Goal: Information Seeking & Learning: Learn about a topic

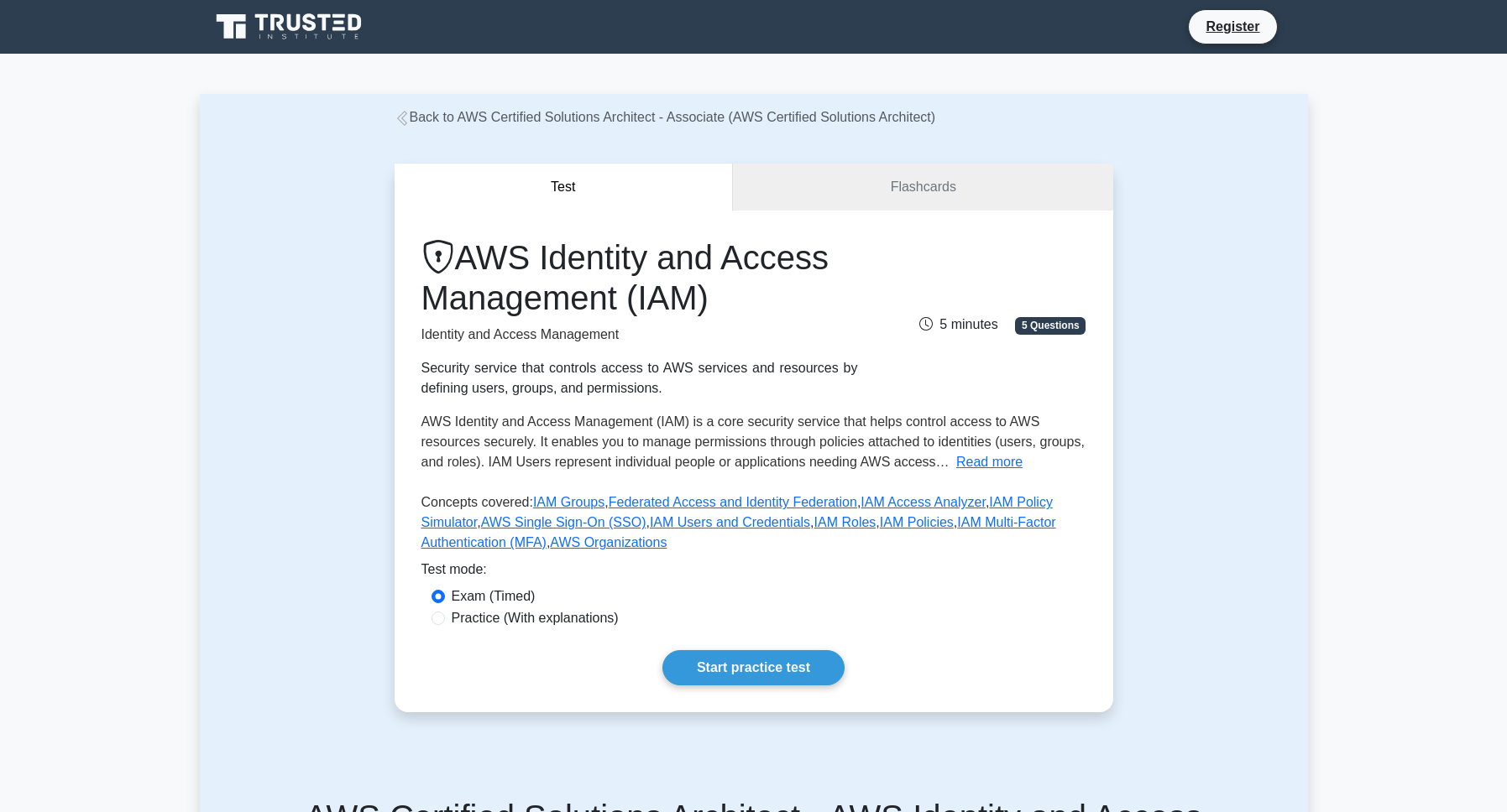
scroll to position [96, 0]
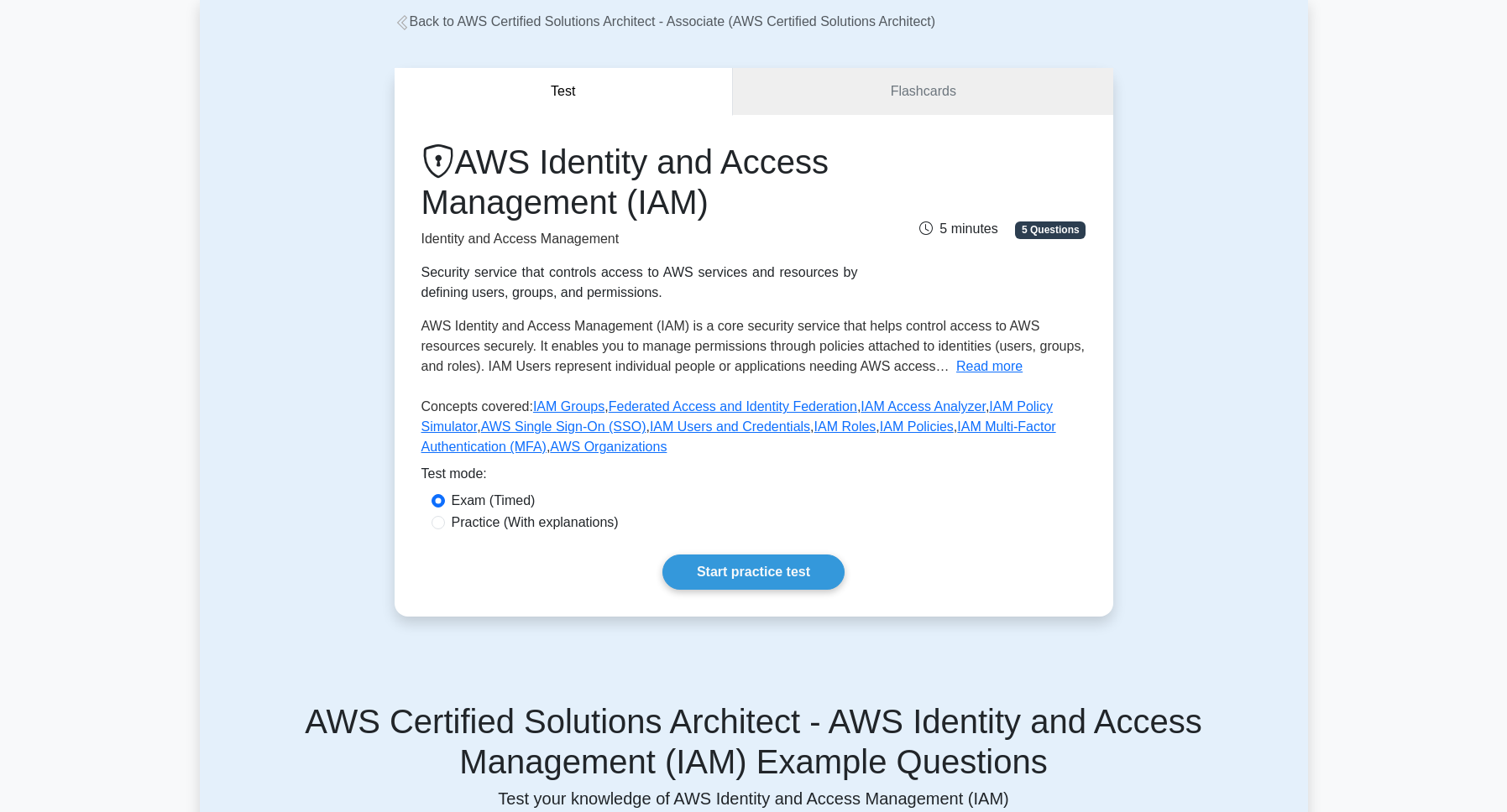
drag, startPoint x: 494, startPoint y: 585, endPoint x: 504, endPoint y: 585, distance: 10.0
click at [495, 533] on label "Practice (With explanations)" at bounding box center [535, 522] width 167 height 20
click at [445, 530] on input "Practice (With explanations)" at bounding box center [438, 523] width 13 height 13
radio input "true"
click at [765, 590] on link "Start practice test" at bounding box center [753, 572] width 182 height 35
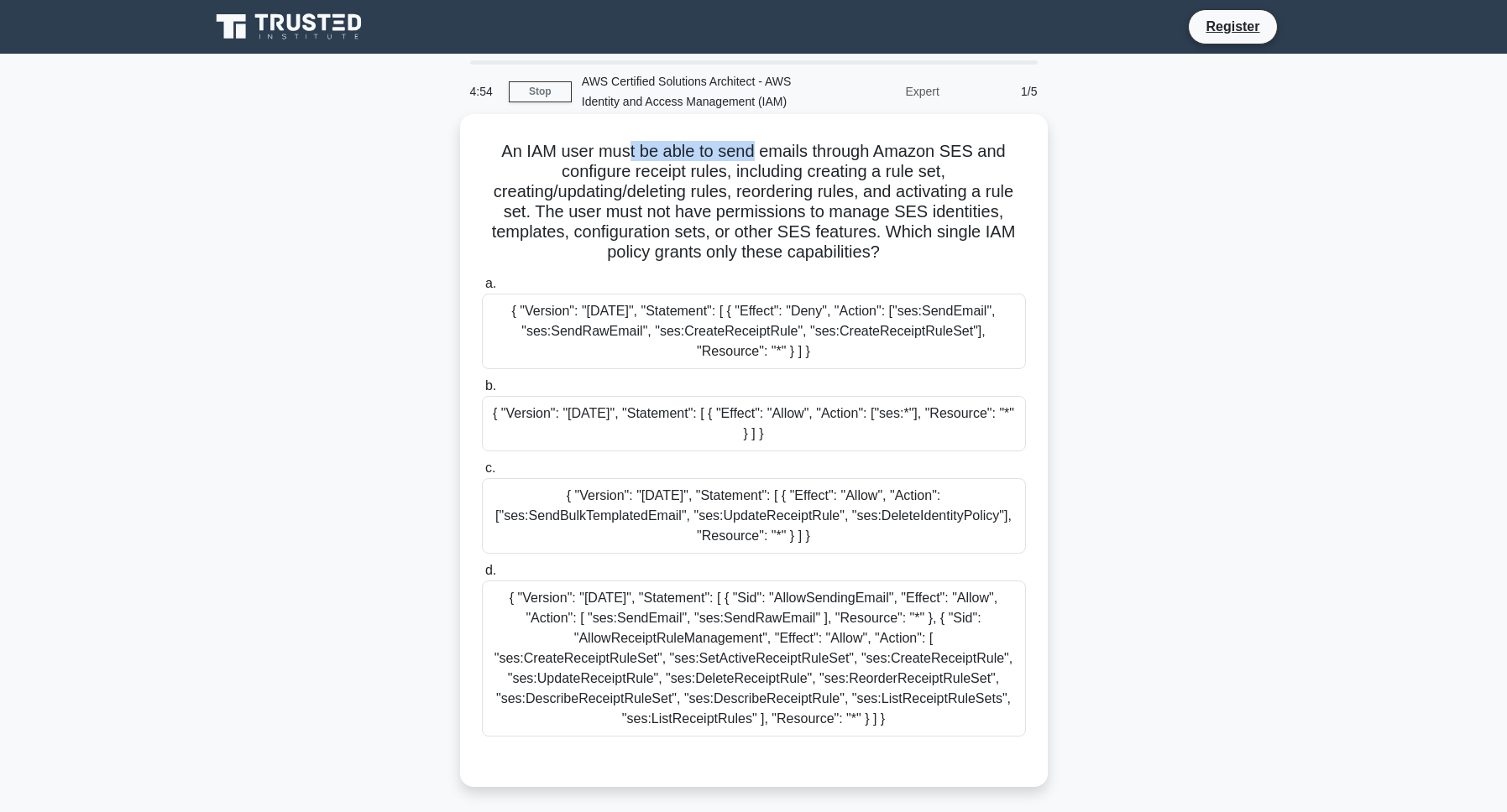
drag, startPoint x: 631, startPoint y: 170, endPoint x: 776, endPoint y: 170, distance: 145.0
click at [776, 170] on h5 "An IAM user must be able to send emails through Amazon SES and configure receip…" at bounding box center [754, 202] width 547 height 122
click at [877, 170] on h5 "An IAM user must be able to send emails through Amazon SES and configure receip…" at bounding box center [754, 202] width 547 height 122
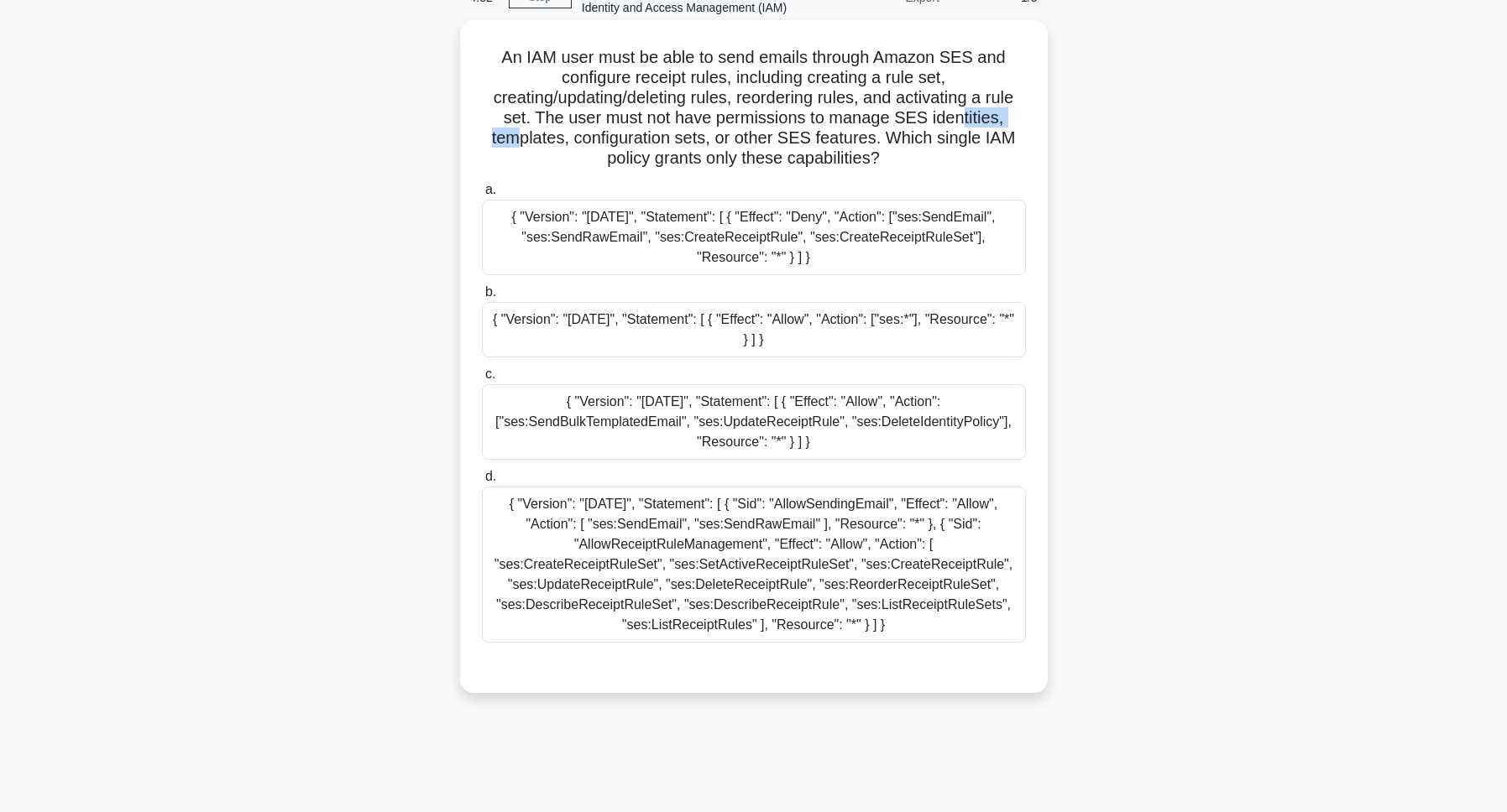
drag, startPoint x: 530, startPoint y: 162, endPoint x: 640, endPoint y: 151, distance: 110.5
click at [616, 152] on h5 "An IAM user must be able to send emails through Amazon SES and configure receip…" at bounding box center [754, 108] width 547 height 122
click at [643, 151] on h5 "An IAM user must be able to send emails through Amazon SES and configure receip…" at bounding box center [754, 108] width 547 height 122
click at [650, 563] on div "{ "Version": "2012-10-17", "Statement": [ { "Sid": "AllowSendingEmail", "Effect…" at bounding box center [754, 564] width 544 height 156
click at [482, 482] on input "d. { "Version": "2012-10-17", "Statement": [ { "Sid": "AllowSendingEmail", "Eff…" at bounding box center [482, 476] width 0 height 11
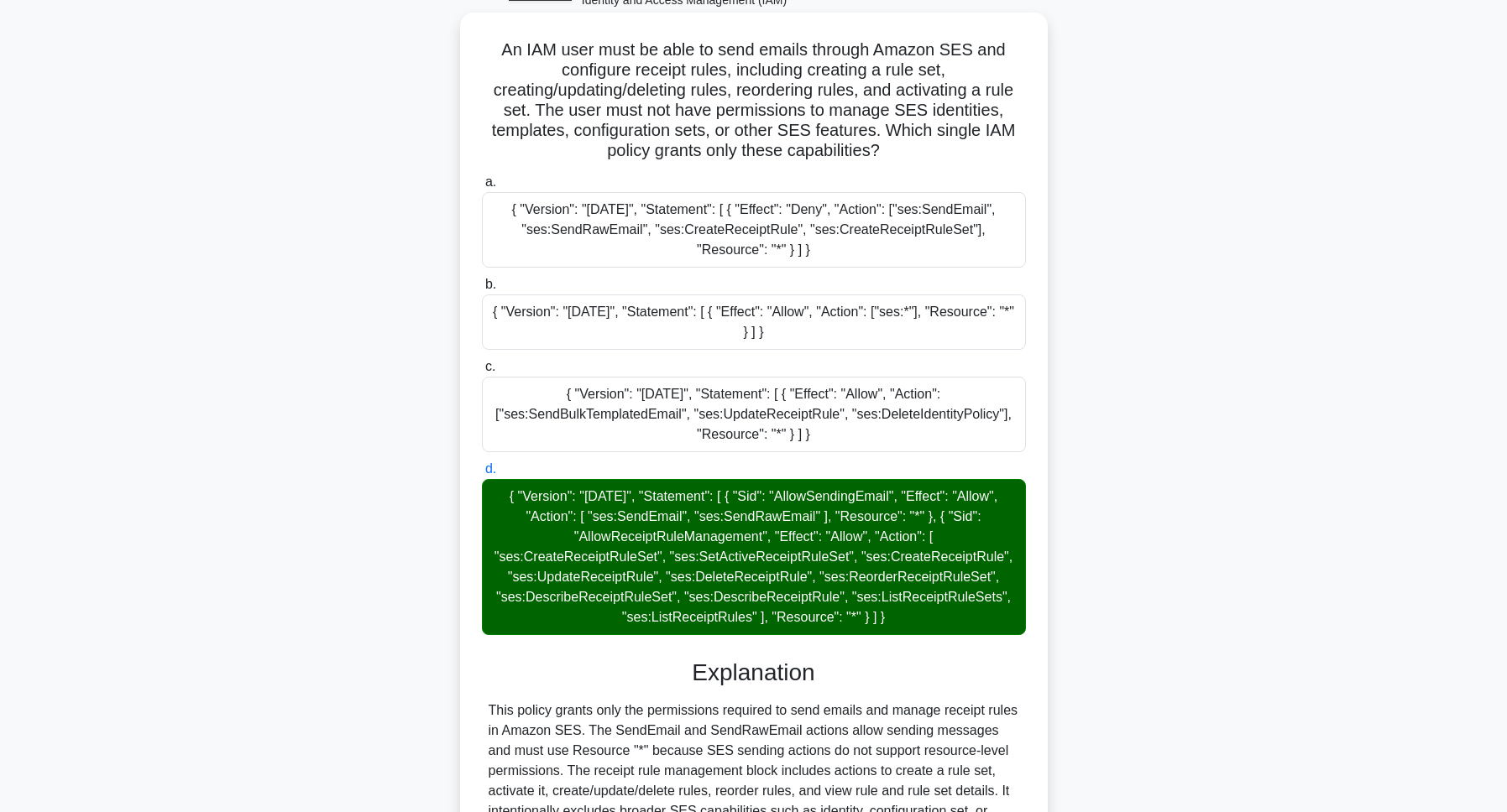
scroll to position [287, 0]
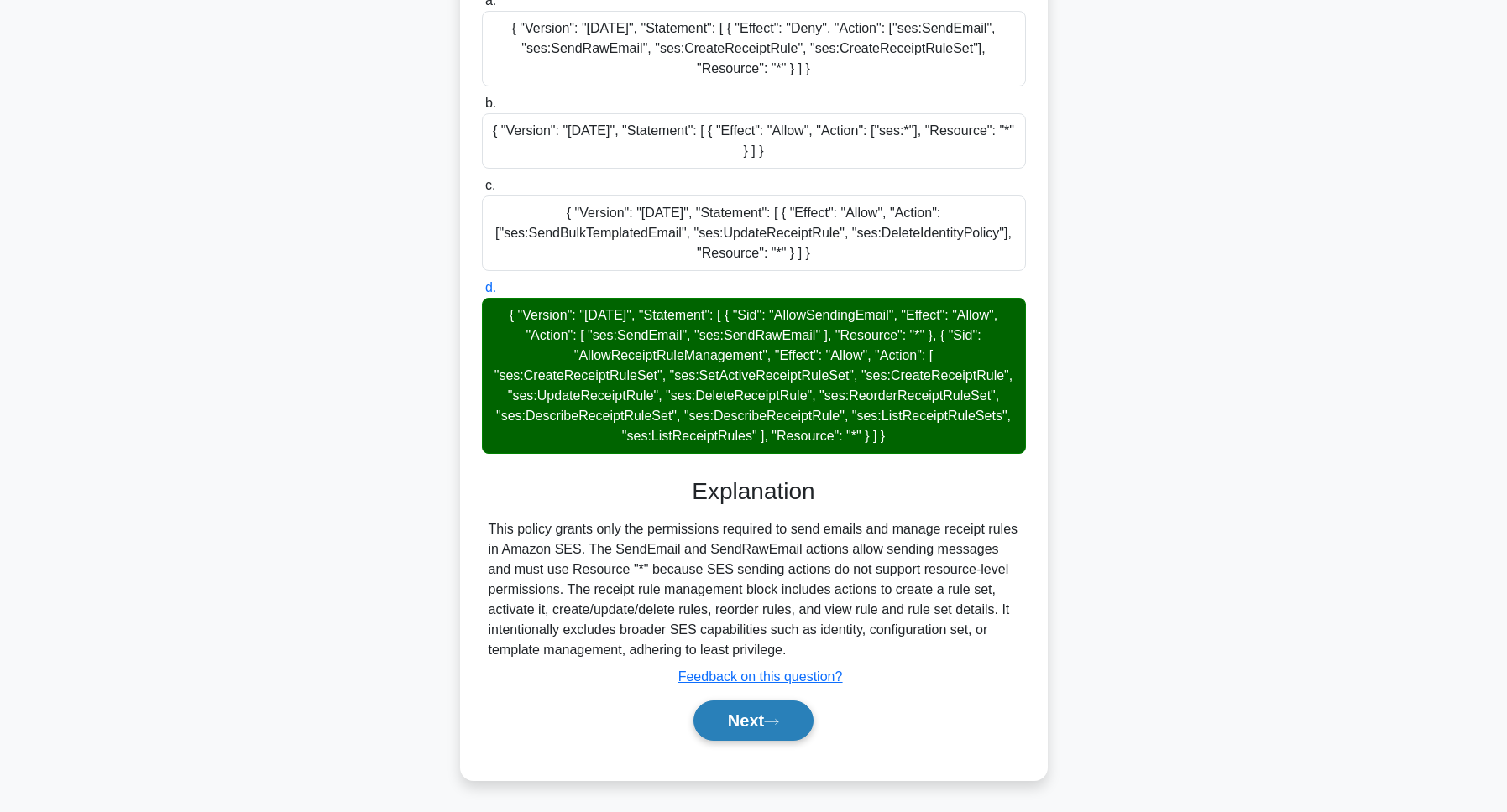
click at [786, 714] on button "Next" at bounding box center [753, 721] width 120 height 40
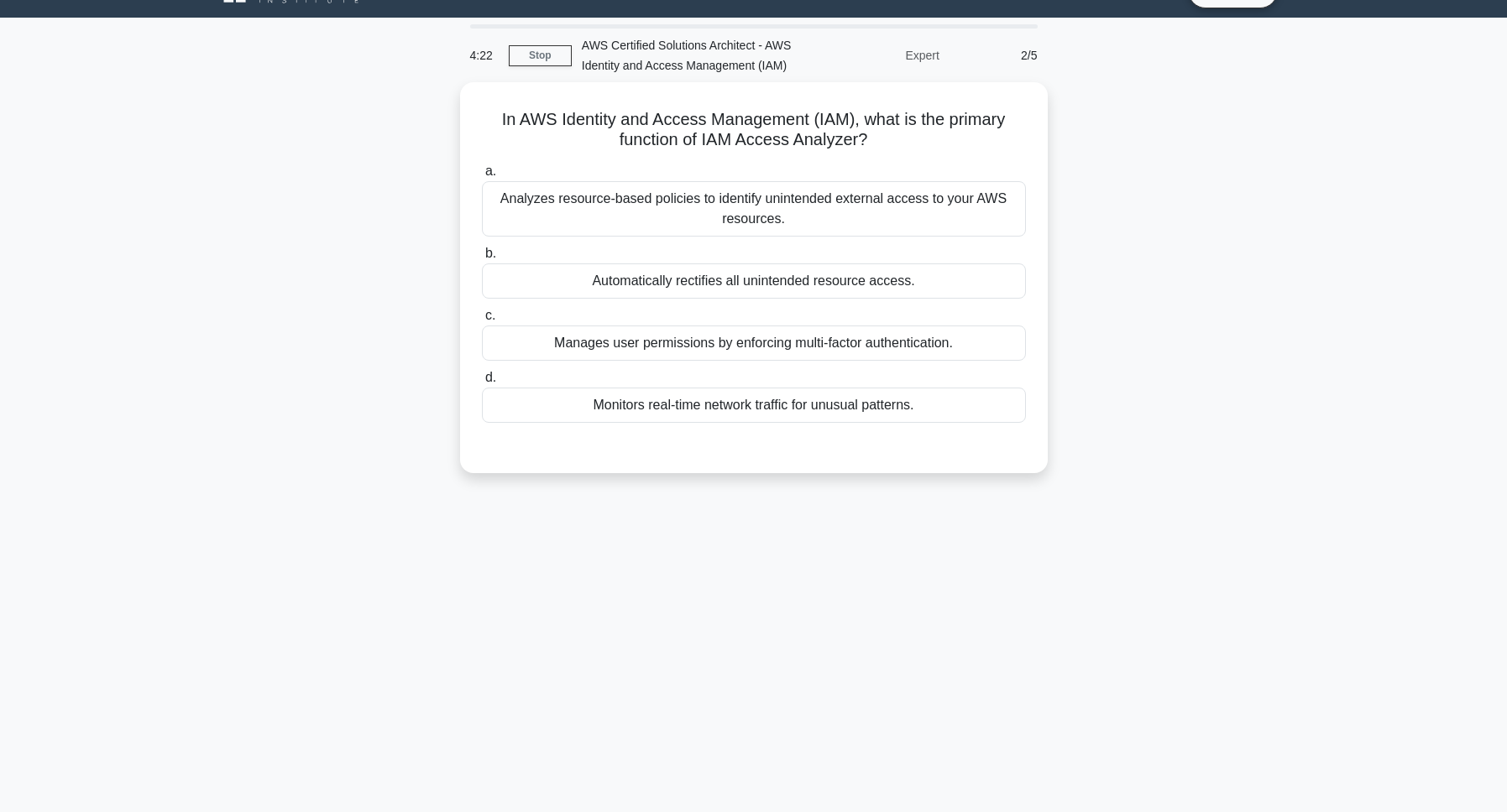
scroll to position [0, 0]
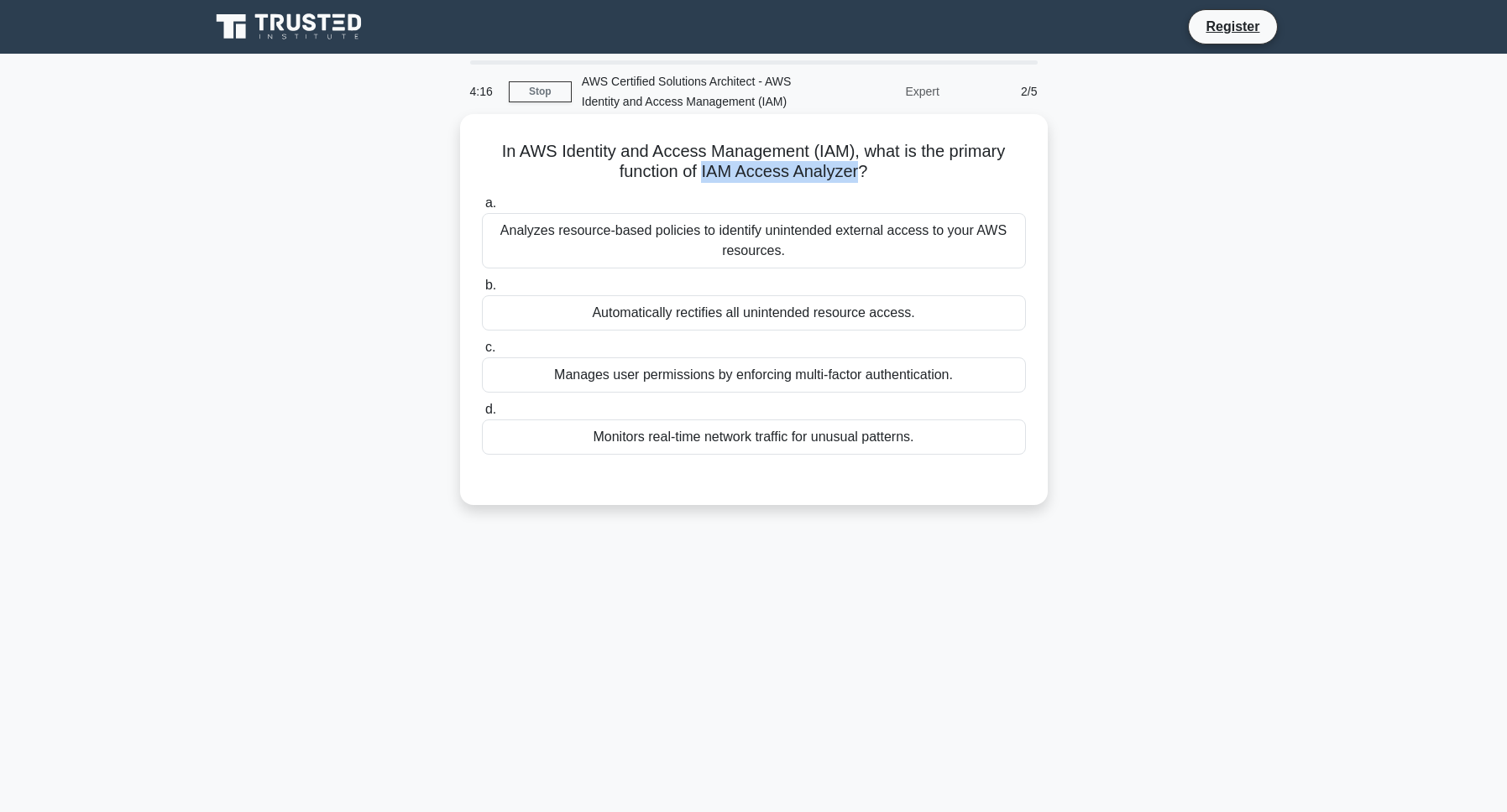
drag, startPoint x: 733, startPoint y: 185, endPoint x: 908, endPoint y: 198, distance: 175.5
click at [908, 183] on h5 "In AWS Identity and Access Management (IAM), what is the primary function of IA…" at bounding box center [754, 162] width 547 height 42
copy h5 "IAM Access Analyzer"
click at [891, 252] on div "Analyzes resource-based policies to identify unintended external access to your…" at bounding box center [754, 241] width 544 height 55
click at [482, 208] on input "a. Analyzes resource-based policies to identify unintended external access to y…" at bounding box center [482, 203] width 0 height 11
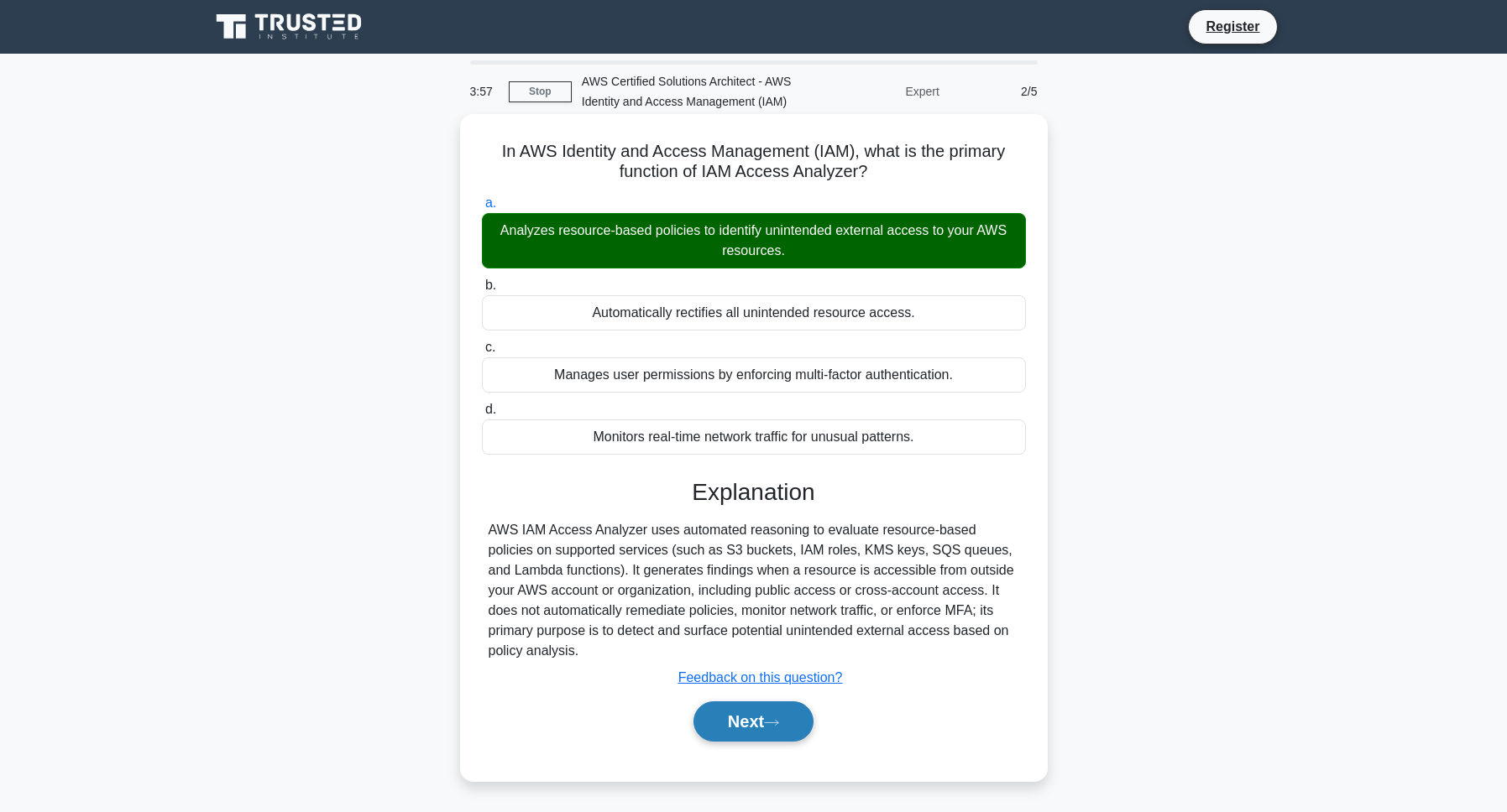
click at [715, 742] on button "Next" at bounding box center [753, 721] width 120 height 40
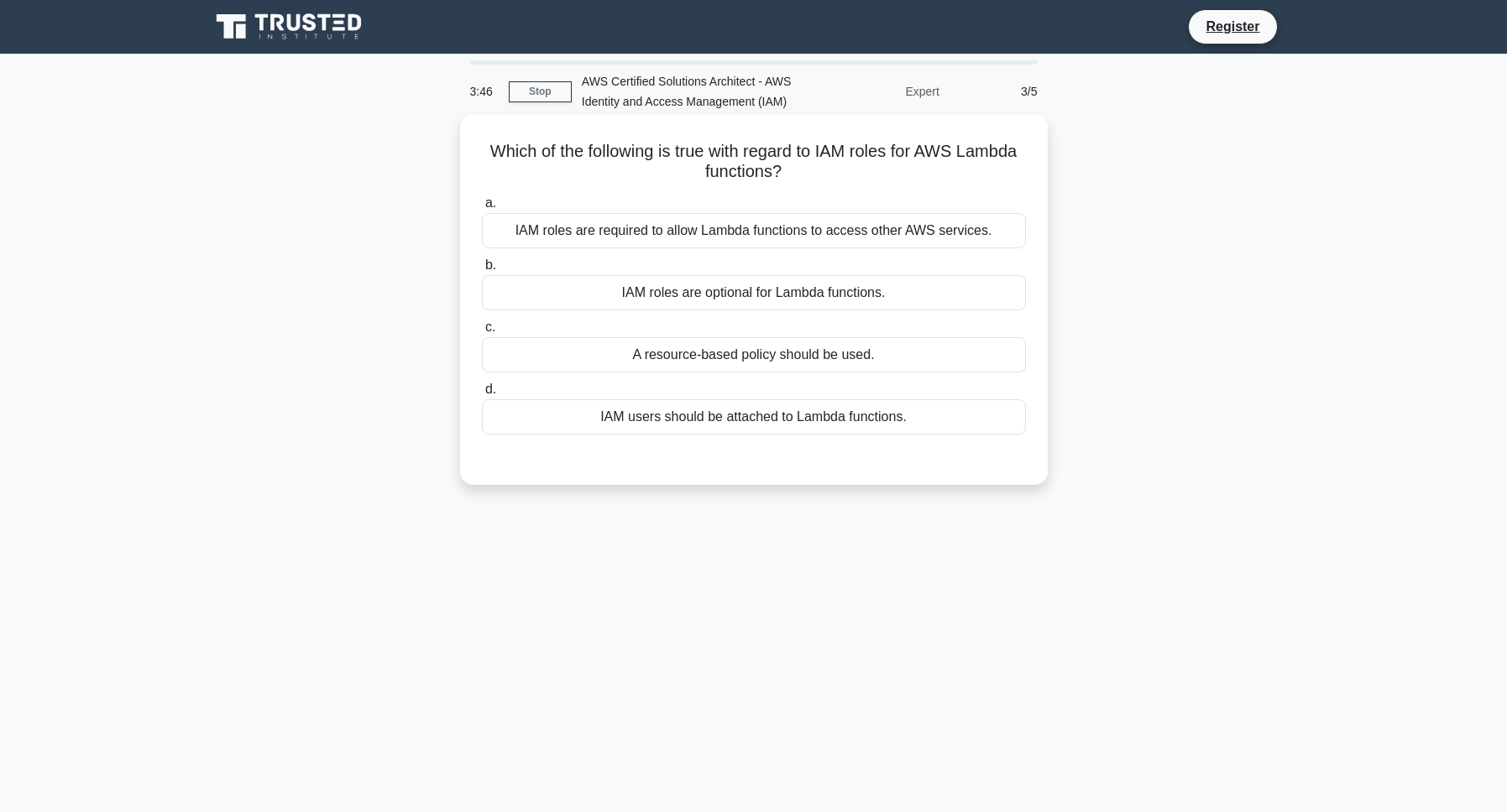
click at [847, 242] on div "IAM roles are required to allow Lambda functions to access other AWS services." at bounding box center [754, 230] width 544 height 35
click at [482, 208] on input "a. IAM roles are required to allow Lambda functions to access other AWS service…" at bounding box center [482, 203] width 0 height 11
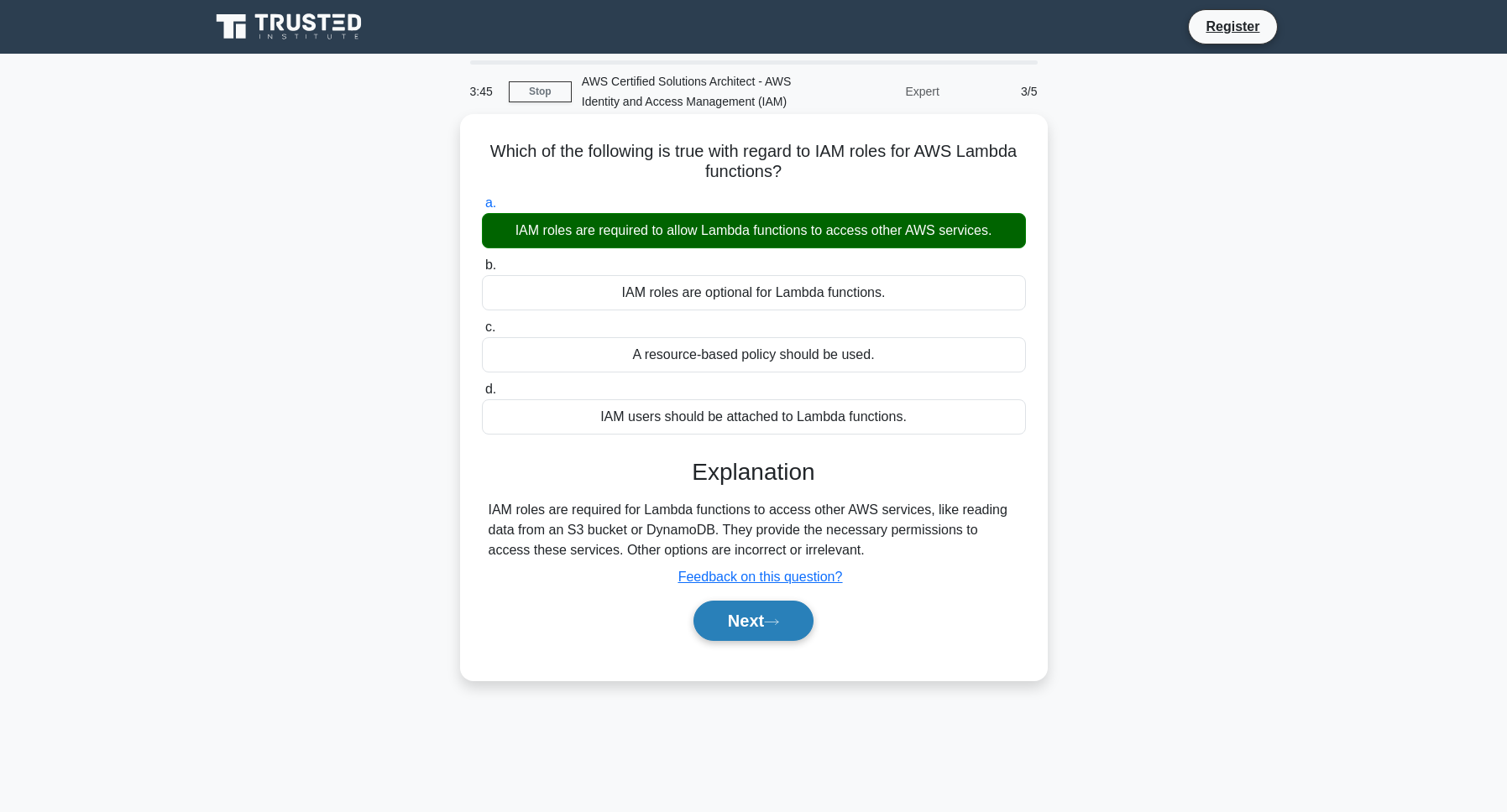
click at [756, 641] on button "Next" at bounding box center [753, 621] width 120 height 40
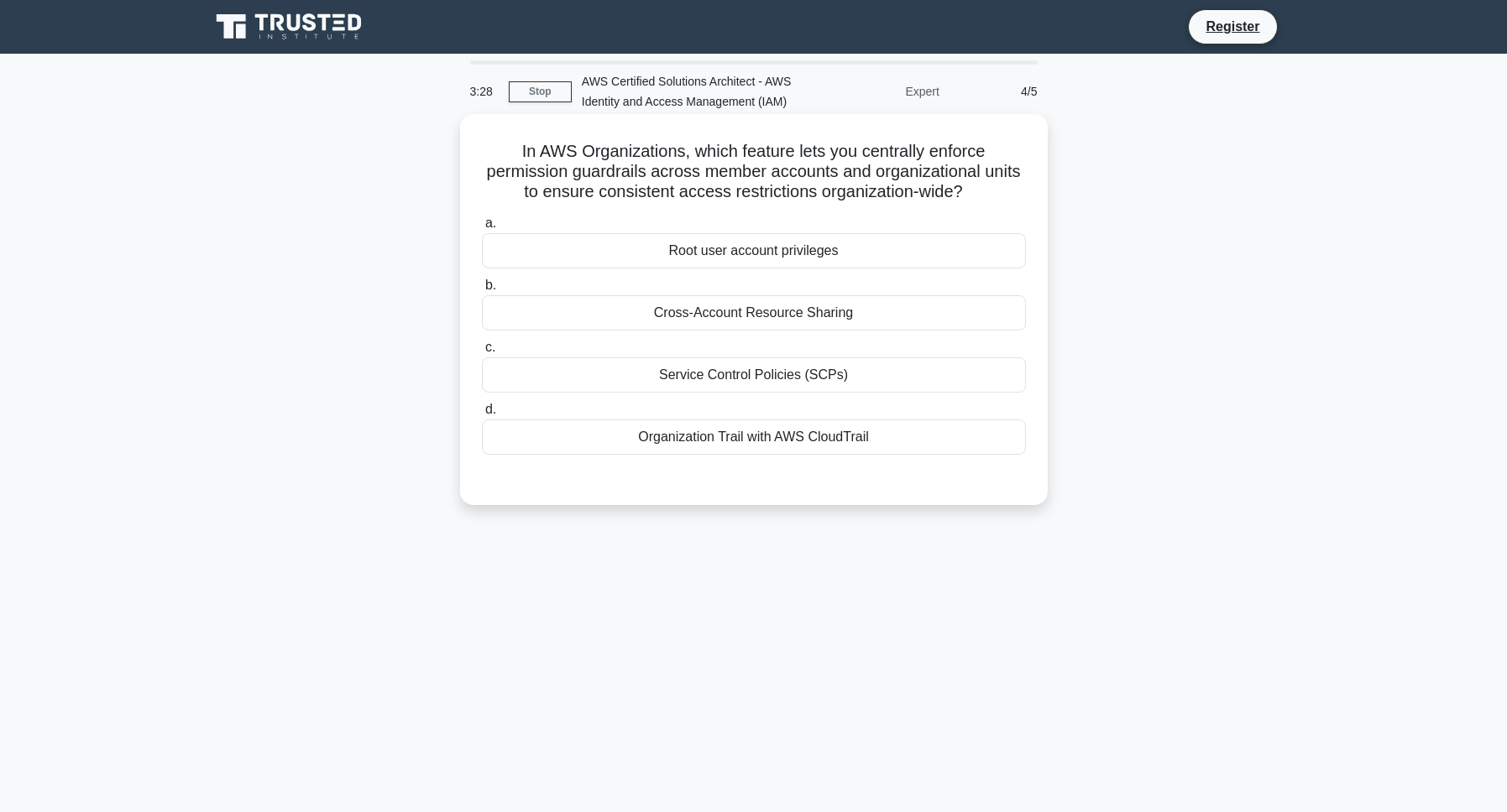
click at [811, 269] on div "Root user account privileges" at bounding box center [754, 251] width 544 height 35
click at [482, 230] on input "a. Root user account privileges" at bounding box center [482, 223] width 0 height 11
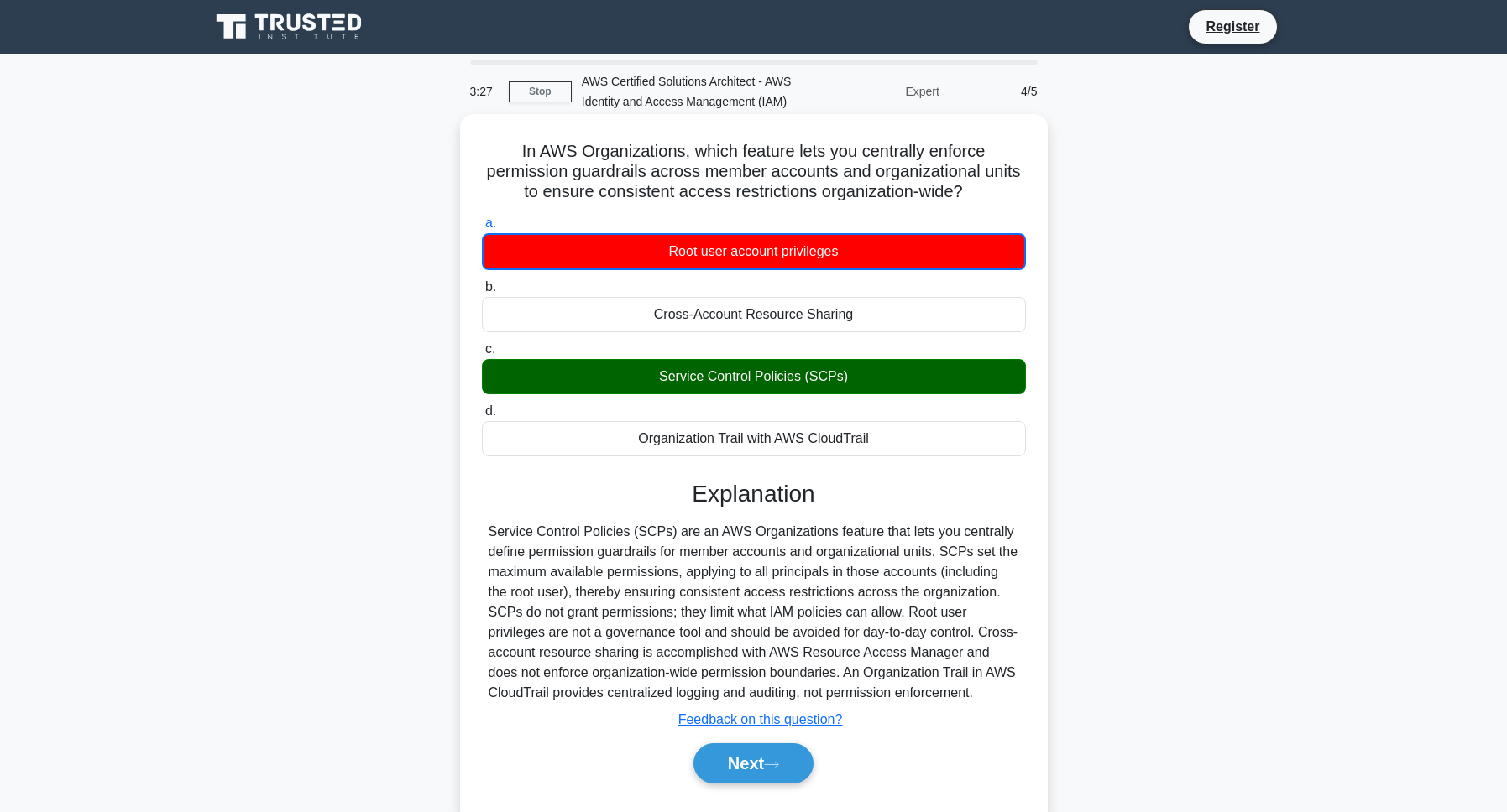
click at [779, 394] on div "Service Control Policies (SCPs)" at bounding box center [754, 377] width 544 height 35
click at [482, 355] on input "c. Service Control Policies (SCPs)" at bounding box center [482, 349] width 0 height 11
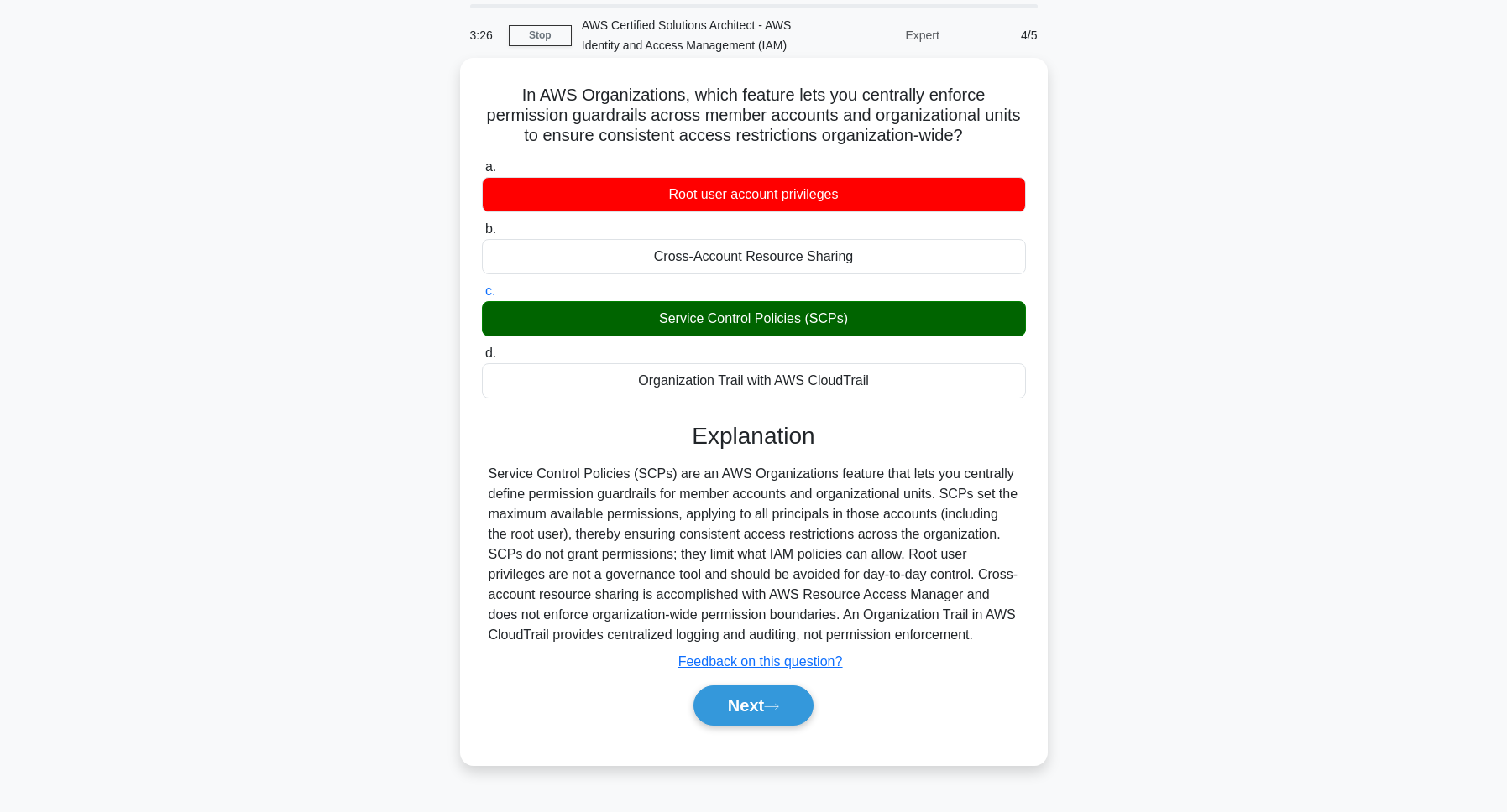
scroll to position [121, 0]
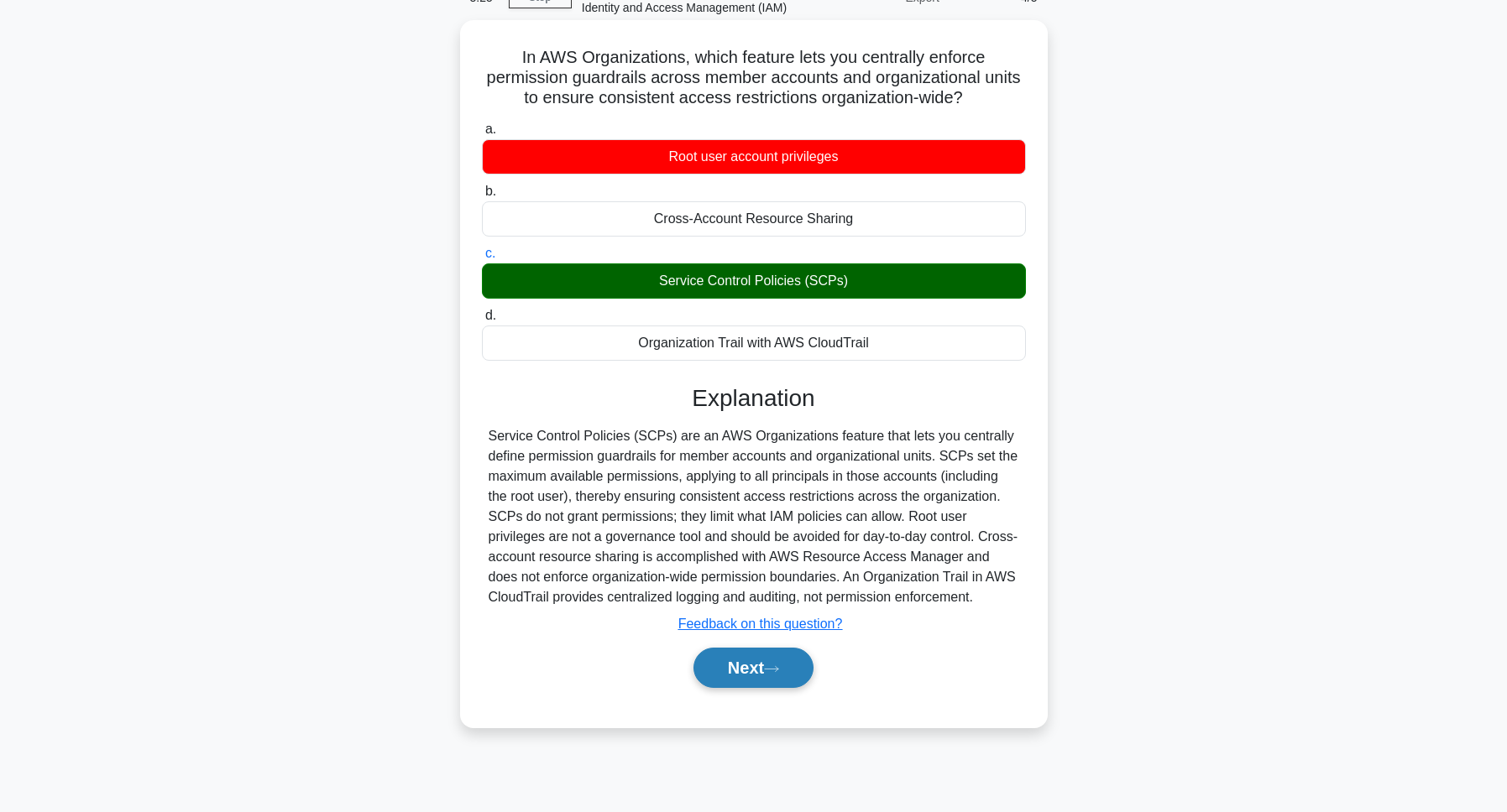
click at [720, 688] on button "Next" at bounding box center [753, 668] width 120 height 40
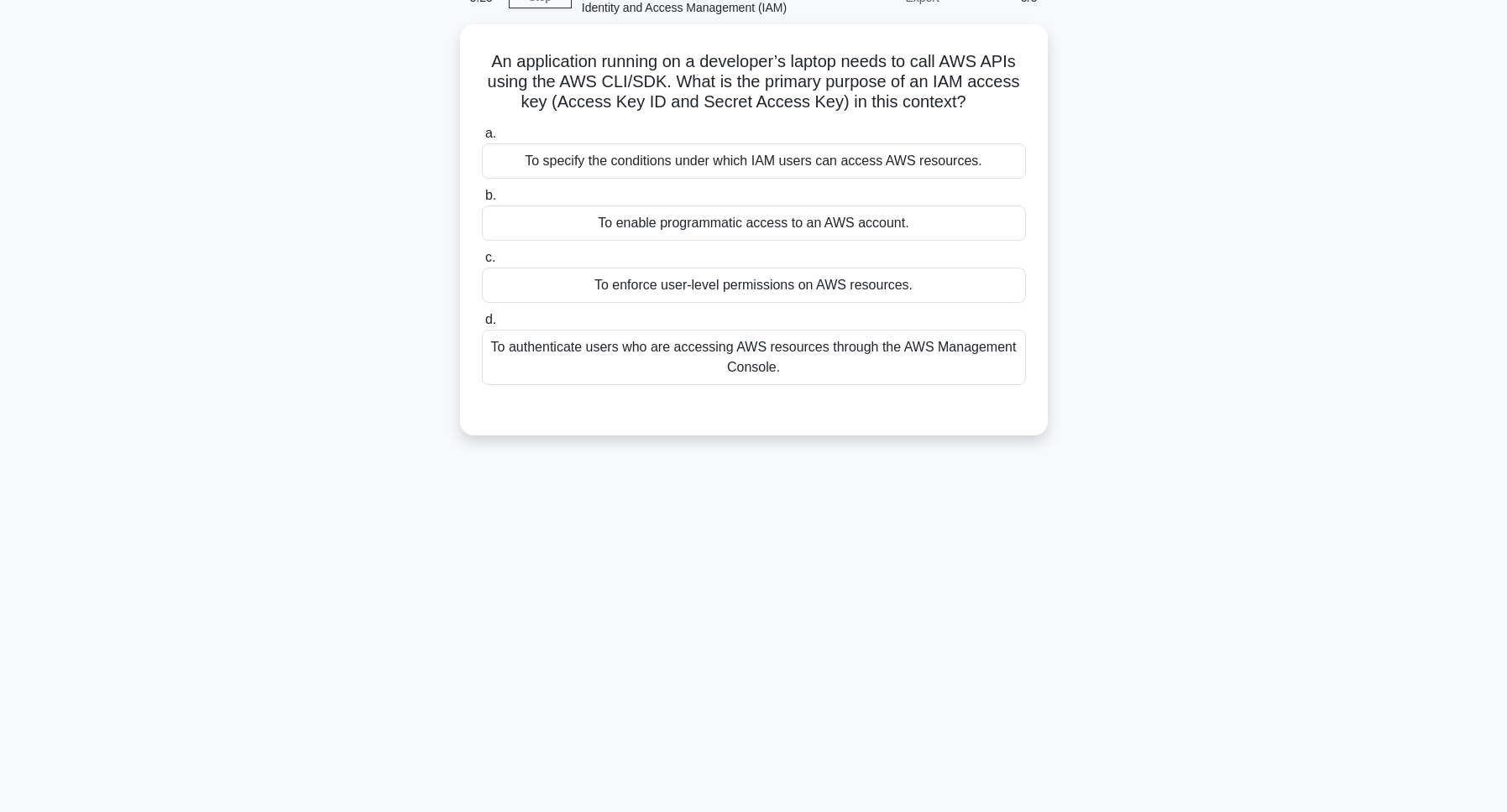
scroll to position [94, 0]
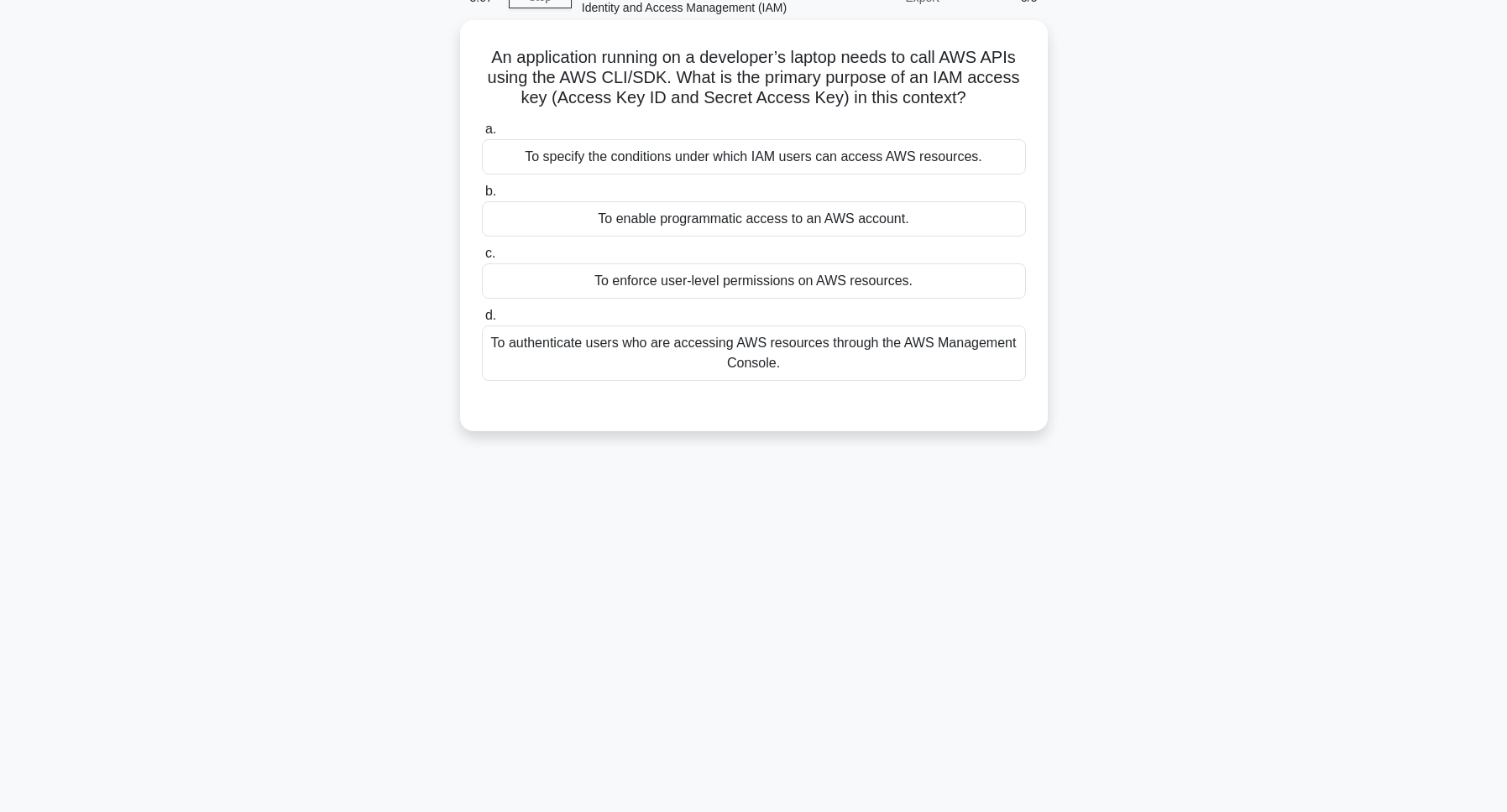
click at [643, 381] on div "To authenticate users who are accessing AWS resources through the AWS Managemen…" at bounding box center [754, 353] width 544 height 55
click at [482, 321] on input "d. To authenticate users who are accessing AWS resources through the AWS Manage…" at bounding box center [482, 316] width 0 height 11
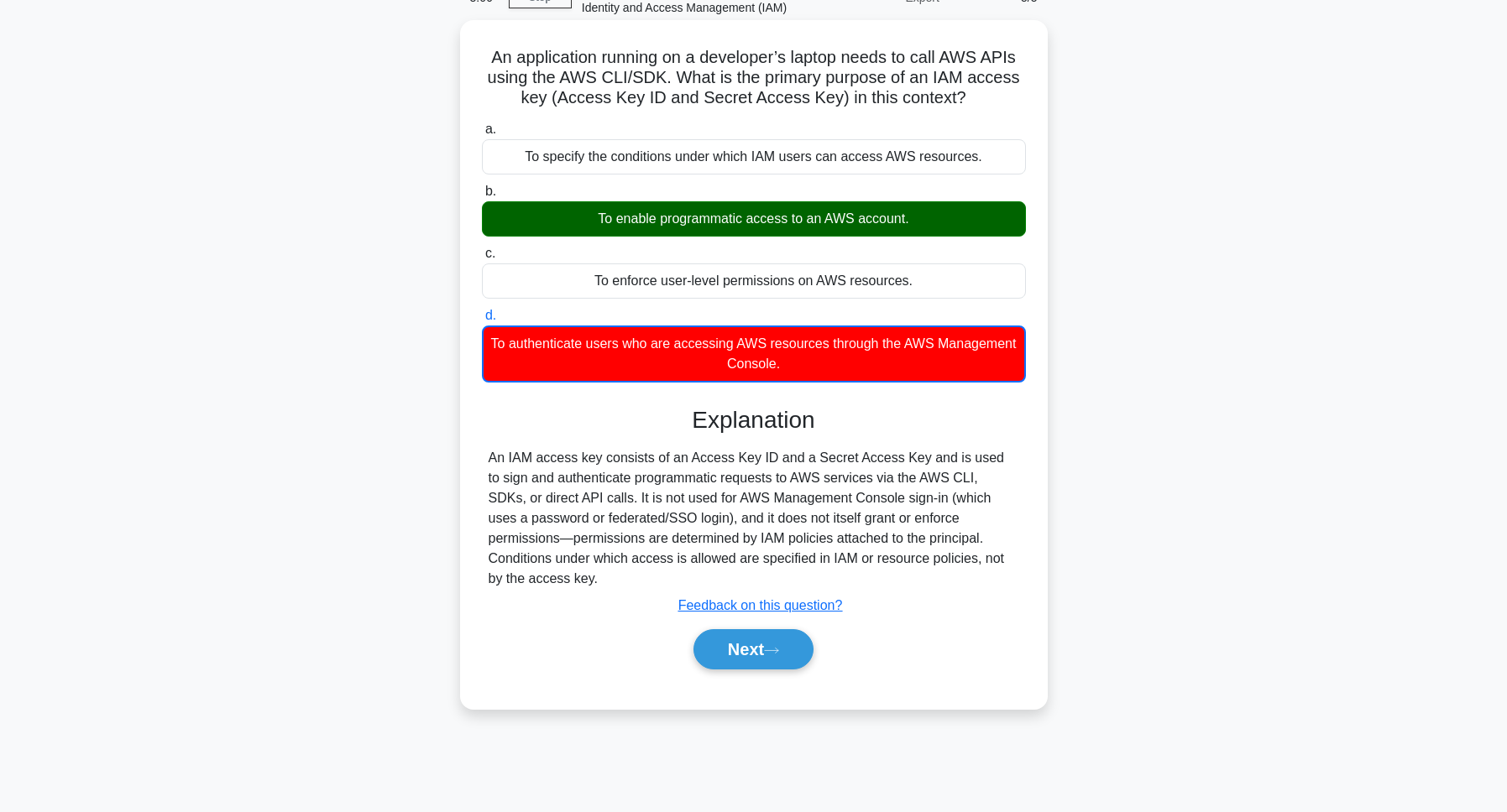
click at [742, 236] on div "To enable programmatic access to an AWS account." at bounding box center [754, 219] width 544 height 35
click at [482, 197] on input "b. To enable programmatic access to an AWS account." at bounding box center [482, 191] width 0 height 11
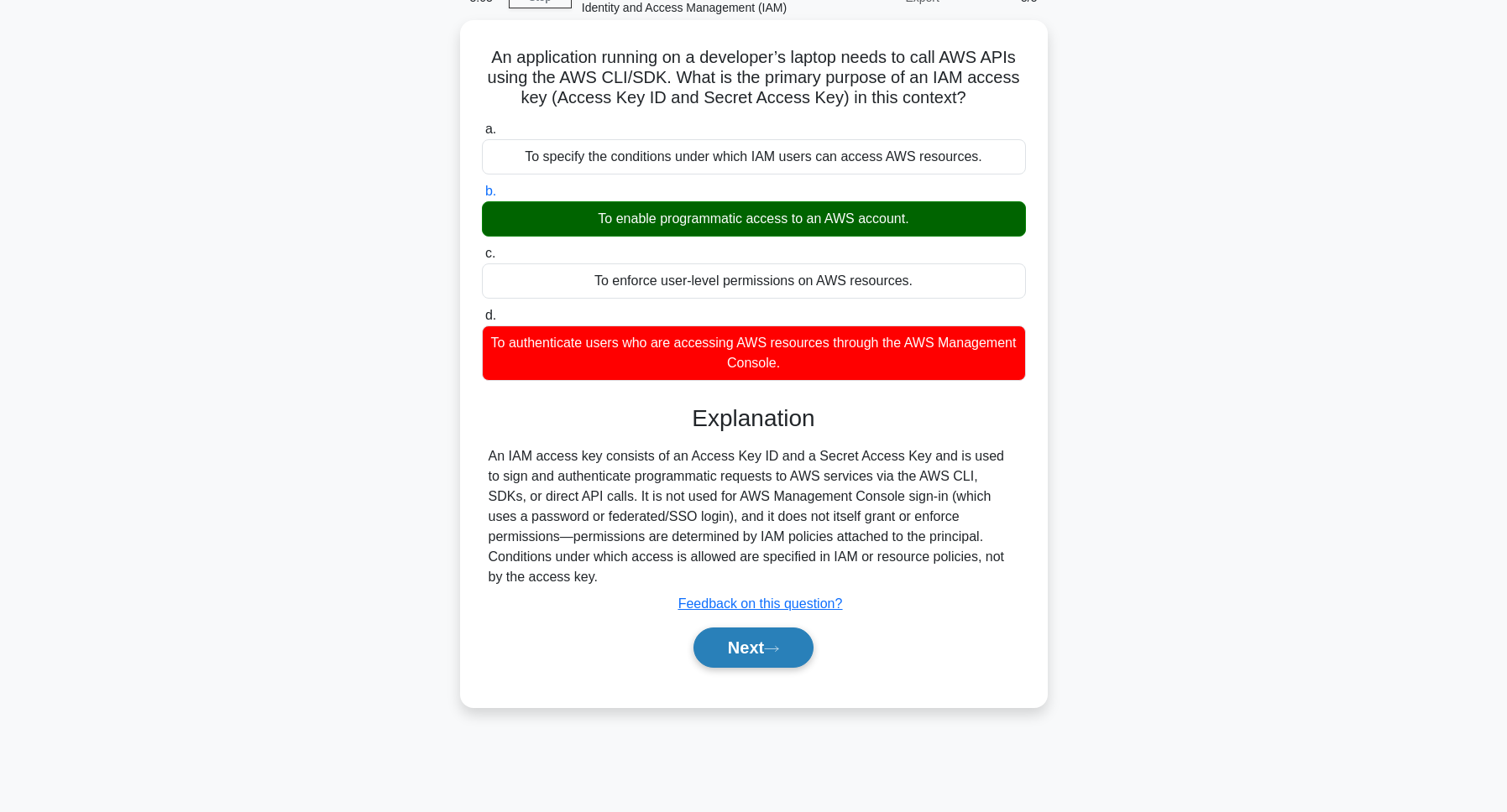
click at [779, 668] on button "Next" at bounding box center [753, 647] width 120 height 40
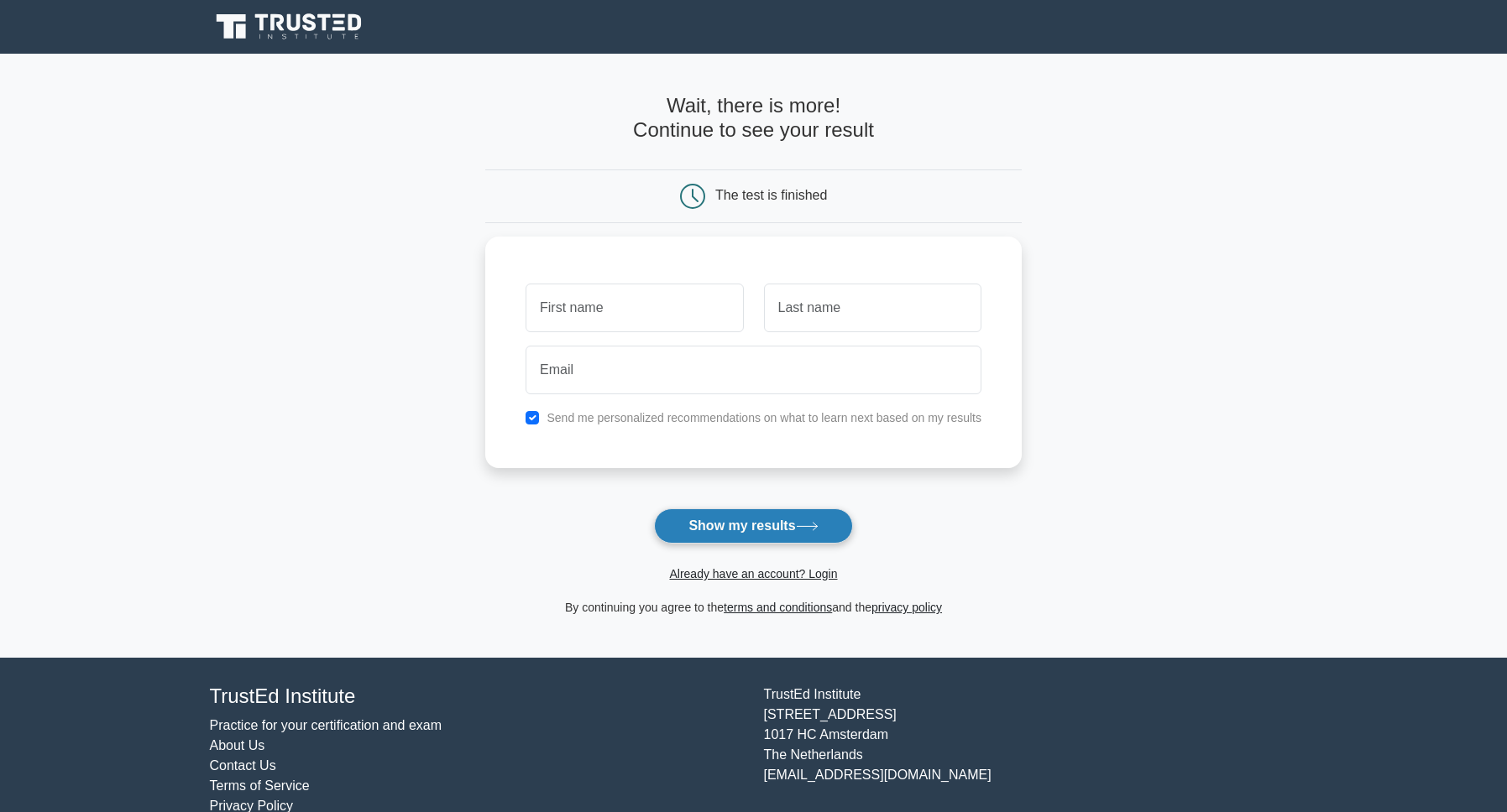
click at [804, 528] on button "Show my results" at bounding box center [752, 526] width 198 height 35
